Goal: Find specific page/section: Find specific page/section

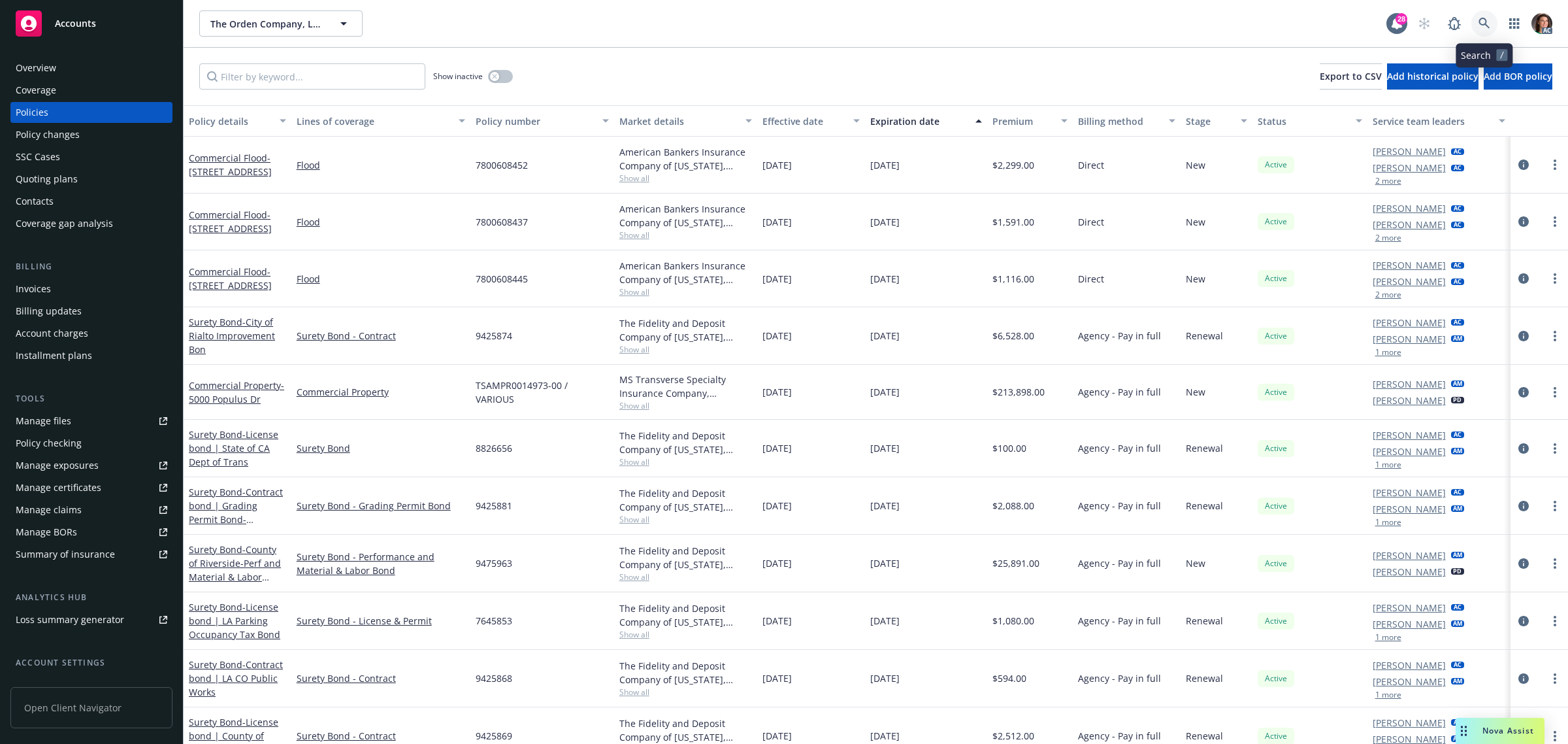
click at [1484, 26] on icon at bounding box center [1484, 23] width 12 height 12
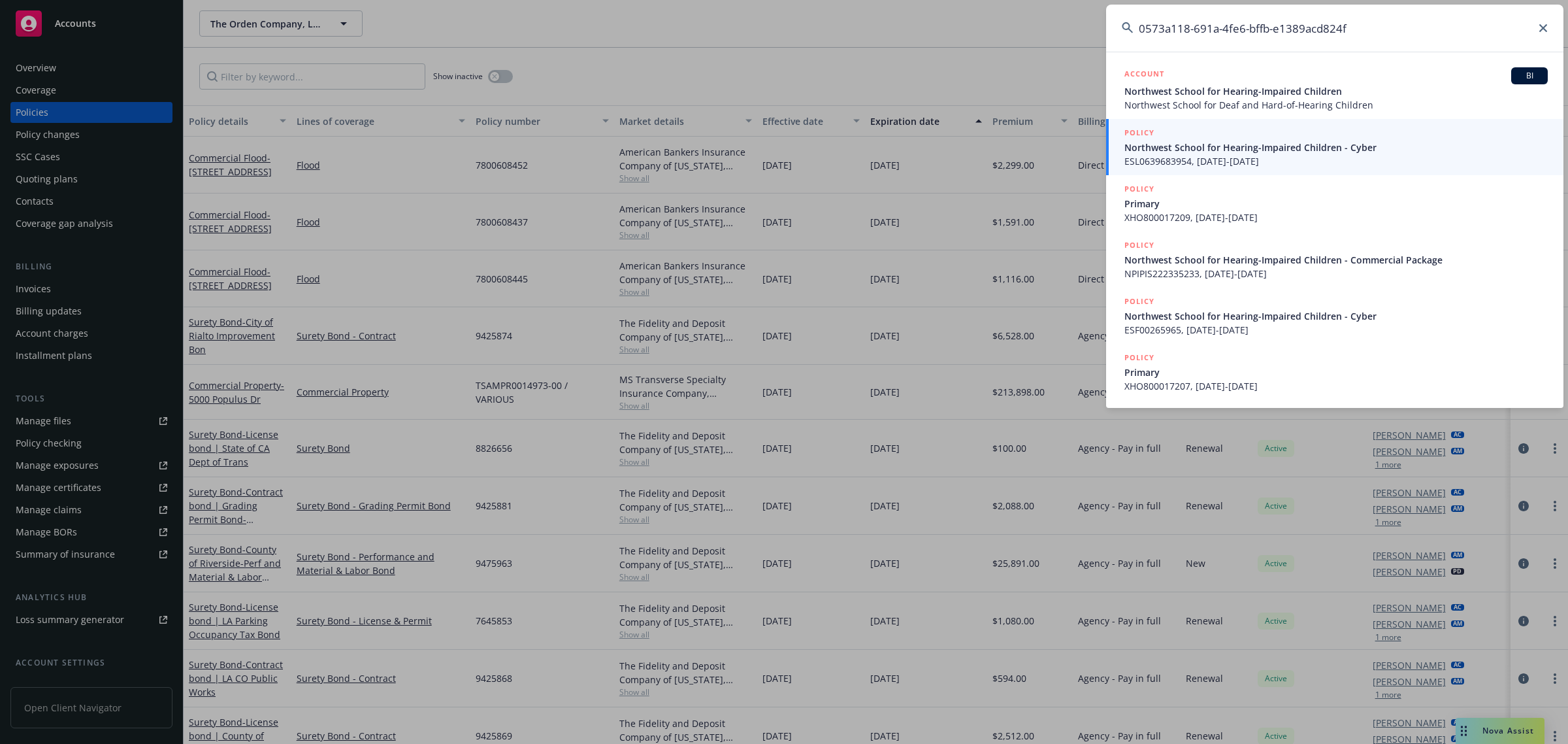
click at [1400, 23] on input "0573a118-691a-4fe6-bffb-e1389acd824f" at bounding box center [1334, 28] width 458 height 47
drag, startPoint x: 1400, startPoint y: 23, endPoint x: 1042, endPoint y: 73, distance: 361.5
click at [1042, 73] on div "0573a118-691a-4fe6-bffb-e1389acd824f ACCOUNT [GEOGRAPHIC_DATA] for Hearing-[GEO…" at bounding box center [784, 372] width 1568 height 744
paste input "40313225-60b8-45cc-b430-e2708cac3c1c"
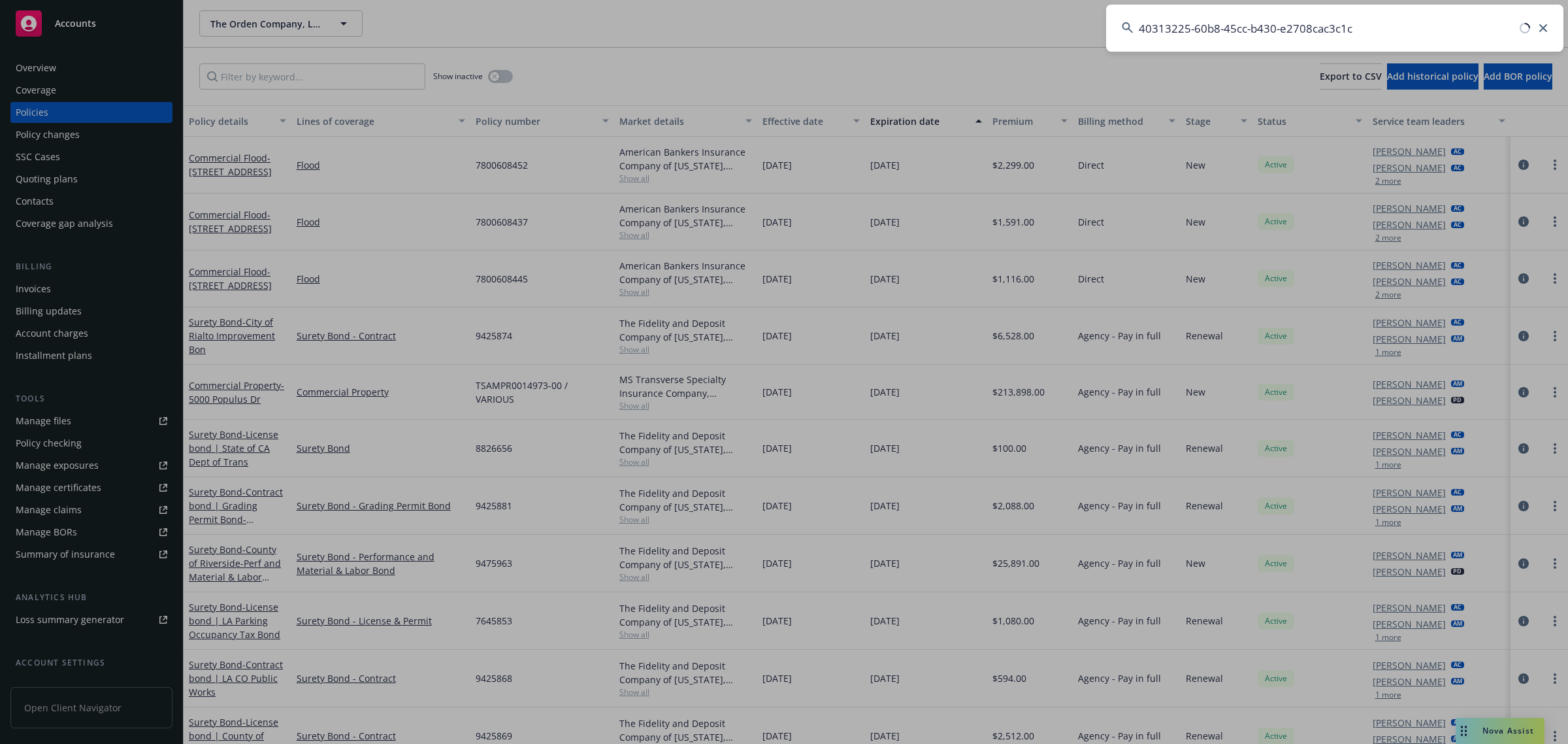
type input "40313225-60b8-45cc-b430-e2708cac3c1c"
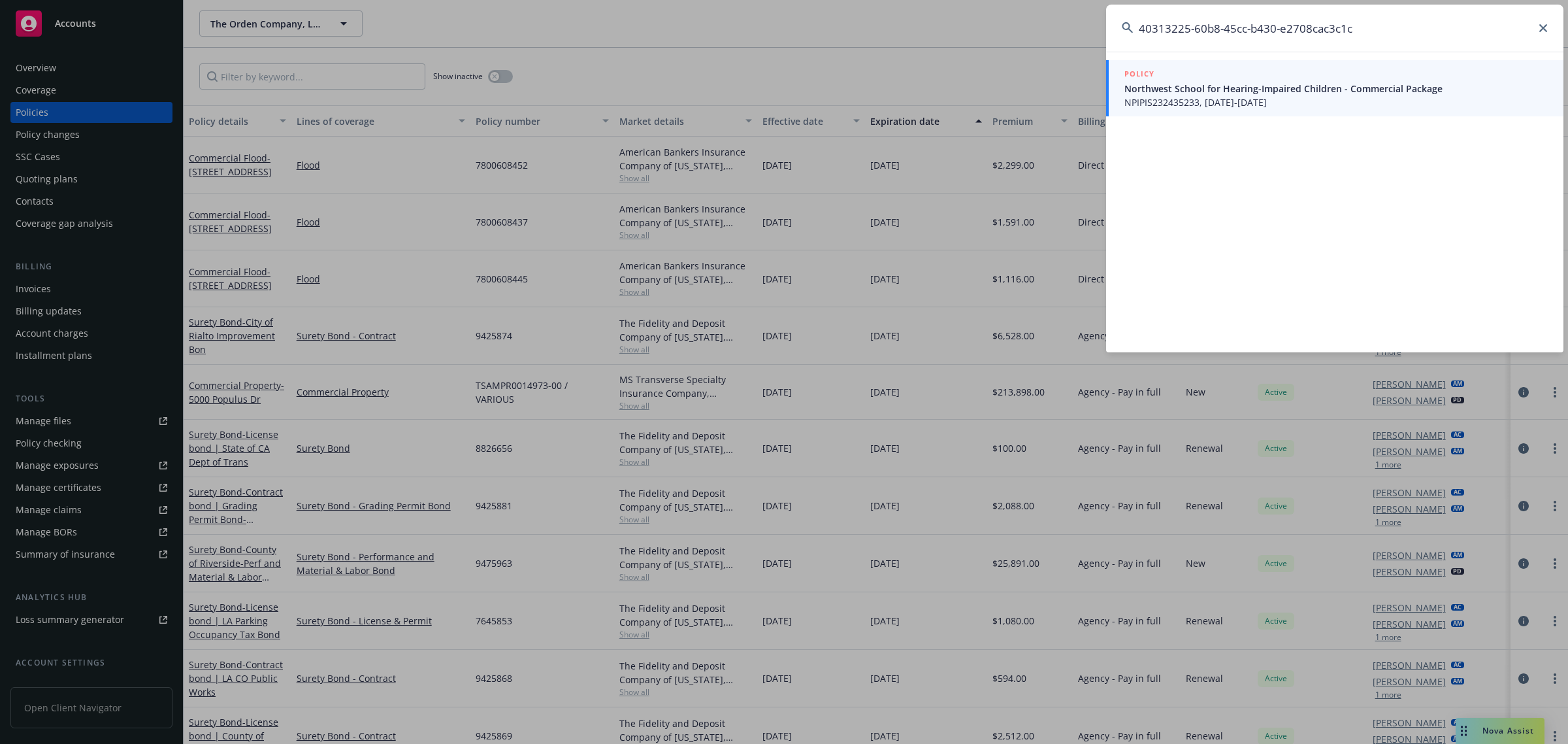
click at [1182, 84] on span "Northwest School for Hearing-Impaired Children - Commercial Package" at bounding box center [1336, 88] width 424 height 13
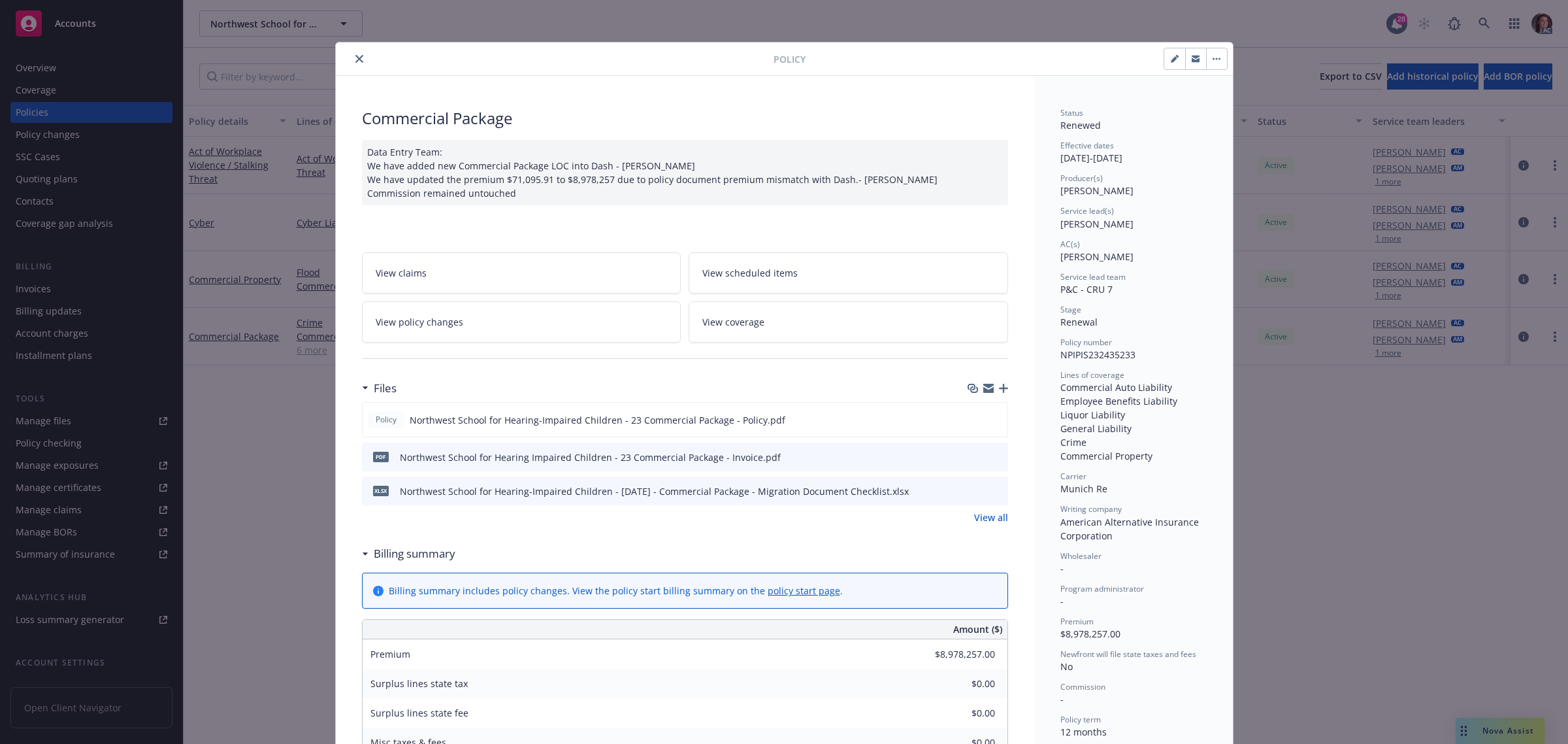
click at [990, 456] on icon "preview file" at bounding box center [995, 456] width 12 height 9
click at [991, 416] on icon "preview file" at bounding box center [994, 419] width 12 height 9
